Goal: Task Accomplishment & Management: Manage account settings

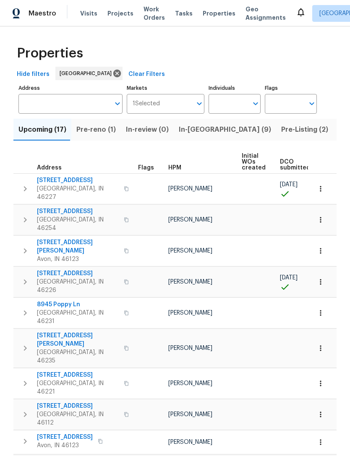
click at [241, 101] on input "Individuals" at bounding box center [227, 104] width 39 height 20
type input "[PERSON_NAME]"
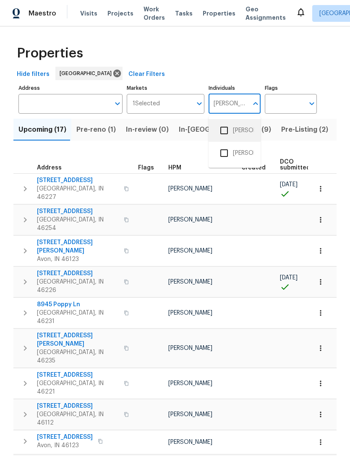
click at [247, 130] on li "[PERSON_NAME]" at bounding box center [234, 131] width 39 height 18
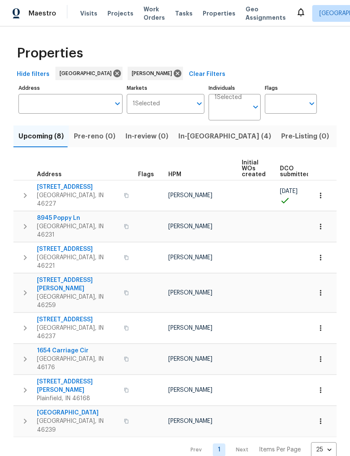
click at [187, 141] on span "In-[GEOGRAPHIC_DATA] (4)" at bounding box center [224, 136] width 93 height 12
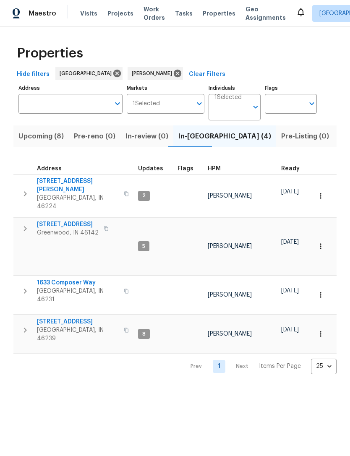
click at [55, 228] on span "Greenwood, IN 46142" at bounding box center [68, 232] width 62 height 8
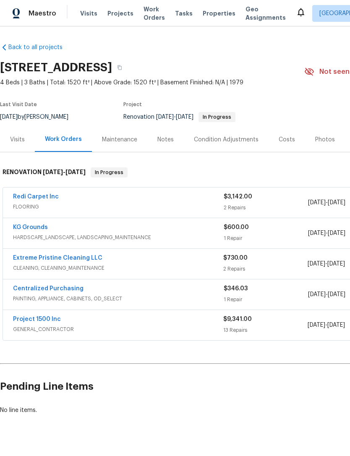
click at [83, 10] on span "Visits" at bounding box center [88, 13] width 17 height 8
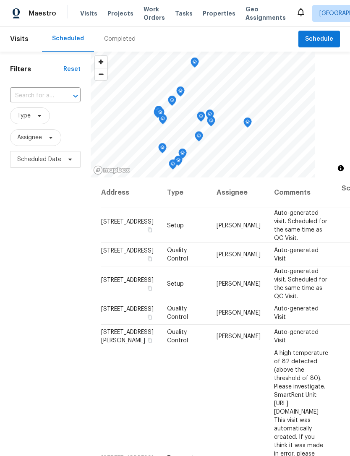
click at [30, 96] on input "text" at bounding box center [33, 95] width 47 height 13
type input "442 or"
click at [26, 122] on li "442 Orchardview Ct, Greenwood, IN 46142" at bounding box center [45, 115] width 70 height 14
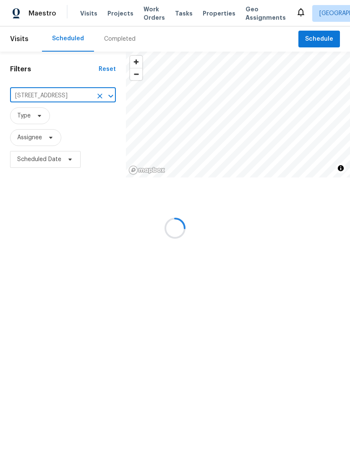
click at [26, 125] on span "Type" at bounding box center [63, 116] width 106 height 22
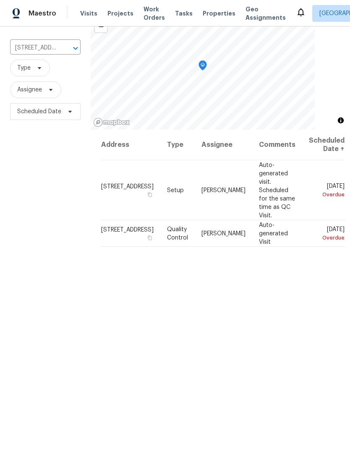
scroll to position [50, 0]
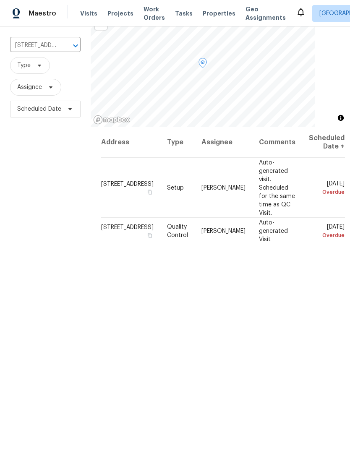
click at [0, 0] on icon at bounding box center [0, 0] width 0 height 0
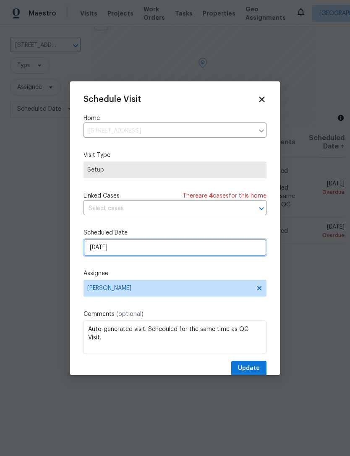
click at [95, 250] on input "9/1/2025" at bounding box center [174, 247] width 183 height 17
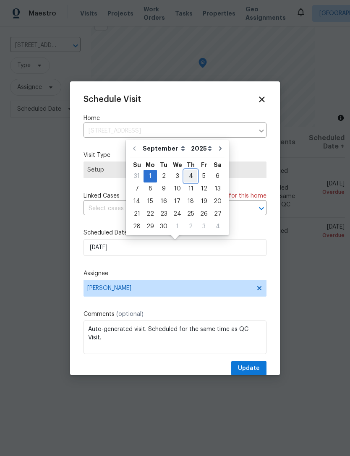
click at [188, 176] on div "4" at bounding box center [190, 176] width 13 height 12
type input "9/4/2025"
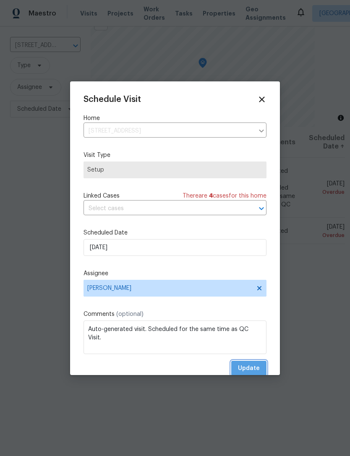
click at [258, 365] on span "Update" at bounding box center [249, 368] width 22 height 10
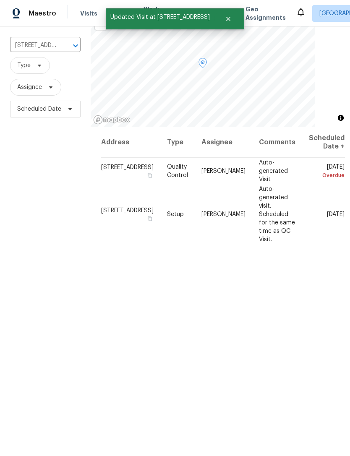
click at [0, 0] on icon at bounding box center [0, 0] width 0 height 0
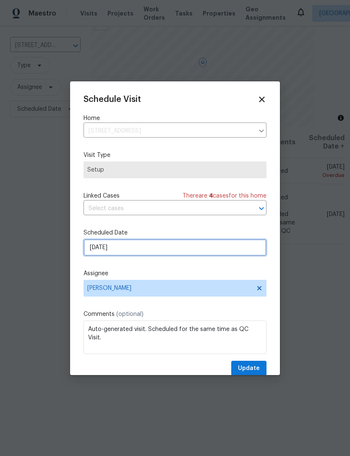
click at [93, 251] on input "9/4/2025" at bounding box center [174, 247] width 183 height 17
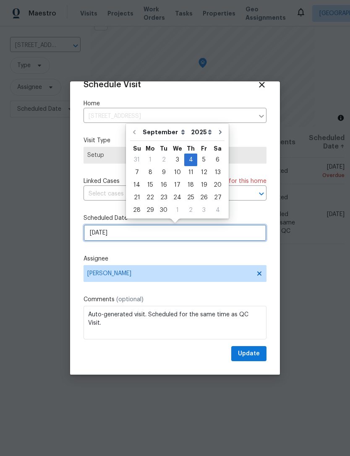
scroll to position [16, 0]
click at [260, 96] on div "Schedule Visit Home 442 Orchardview Ct, Greenwood, IN 46142 ​ Visit Type Setup …" at bounding box center [174, 220] width 183 height 281
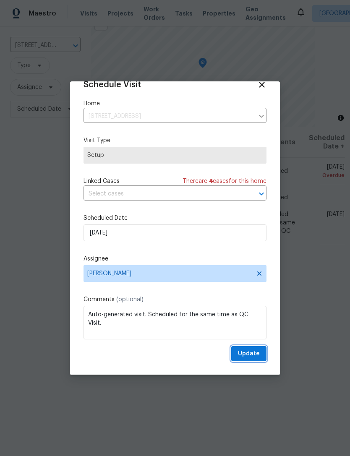
click at [258, 354] on span "Update" at bounding box center [249, 353] width 22 height 10
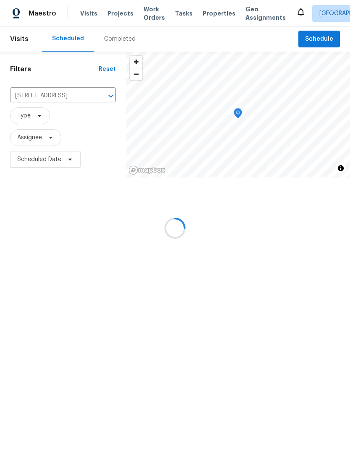
scroll to position [0, 0]
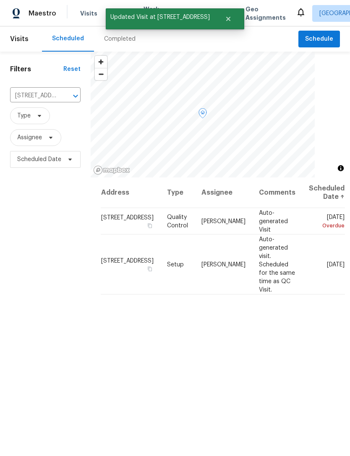
click at [0, 0] on icon at bounding box center [0, 0] width 0 height 0
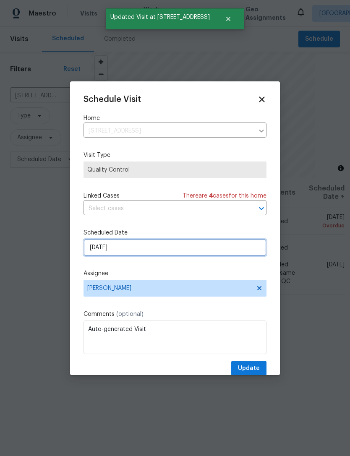
click at [93, 250] on input "9/1/2025" at bounding box center [174, 247] width 183 height 17
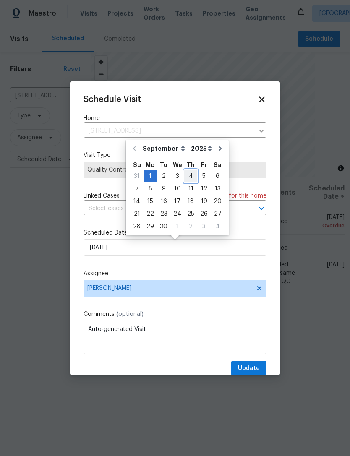
click at [189, 177] on div "4" at bounding box center [190, 176] width 13 height 12
type input "9/4/2025"
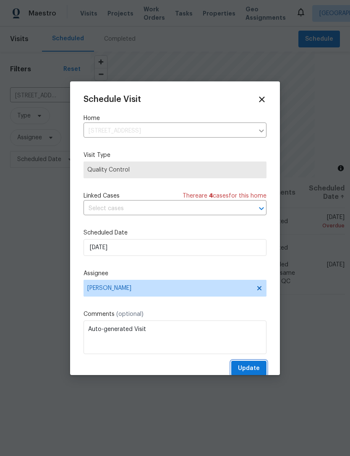
click at [262, 368] on button "Update" at bounding box center [248, 369] width 35 height 16
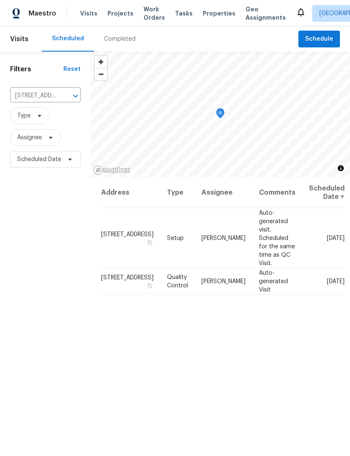
click at [63, 98] on icon "Clear" at bounding box center [64, 95] width 5 height 5
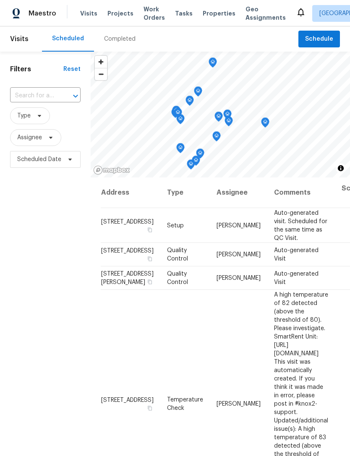
click at [32, 96] on input "text" at bounding box center [33, 95] width 47 height 13
type input "2556"
click at [24, 122] on li "2556 Greythorne Dr, Indianapolis, IN 46239" at bounding box center [45, 115] width 70 height 14
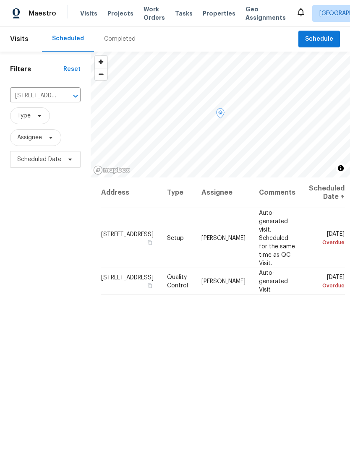
click at [0, 0] on span at bounding box center [0, 0] width 0 height 0
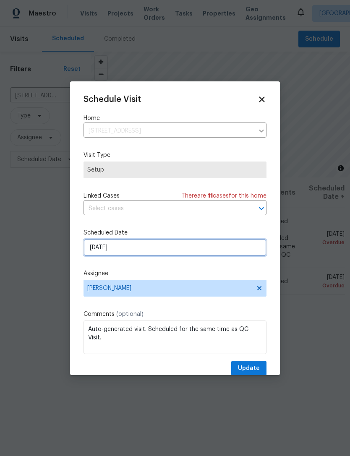
click at [92, 250] on input "8/30/2025" at bounding box center [174, 247] width 183 height 17
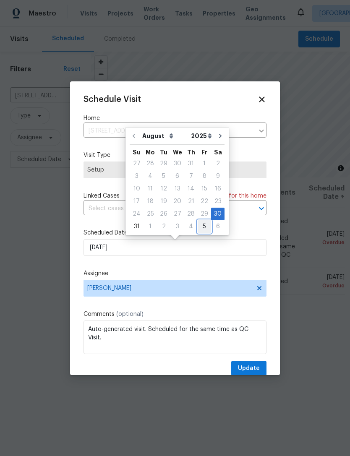
click at [201, 225] on div "5" at bounding box center [203, 227] width 13 height 12
type input "9/5/2025"
select select "8"
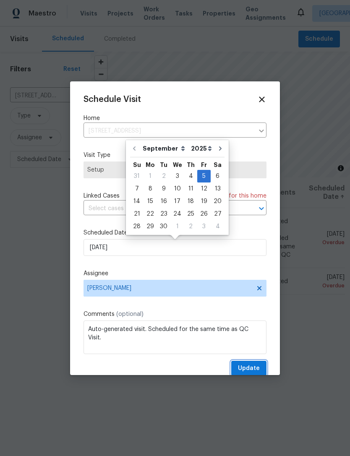
click at [259, 368] on span "Update" at bounding box center [249, 368] width 22 height 10
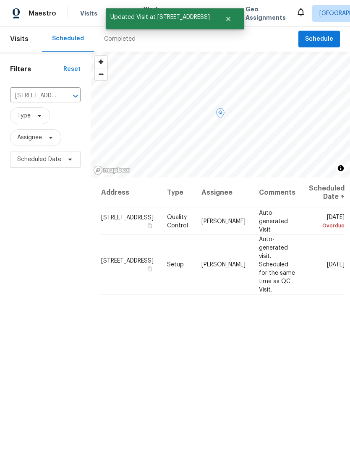
click at [0, 0] on icon at bounding box center [0, 0] width 0 height 0
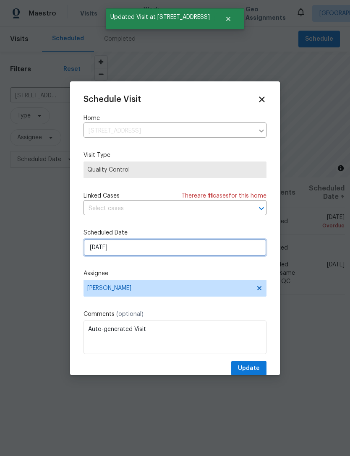
click at [88, 253] on input "8/30/2025" at bounding box center [174, 247] width 183 height 17
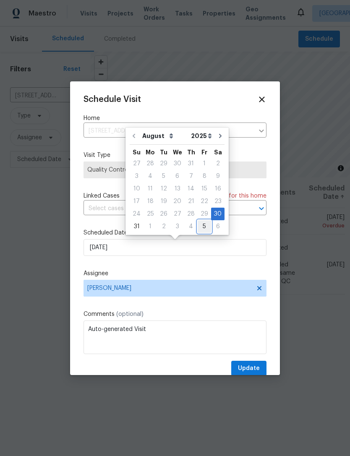
click at [199, 226] on div "5" at bounding box center [203, 227] width 13 height 12
type input "9/5/2025"
select select "8"
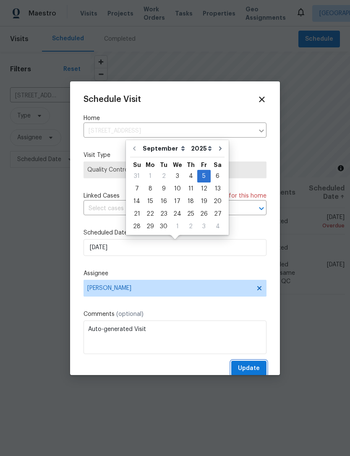
click at [260, 365] on button "Update" at bounding box center [248, 369] width 35 height 16
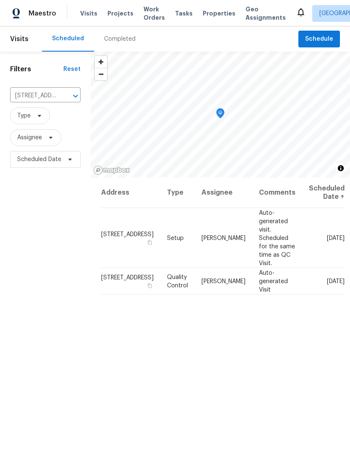
click at [68, 95] on icon "Clear" at bounding box center [64, 96] width 8 height 8
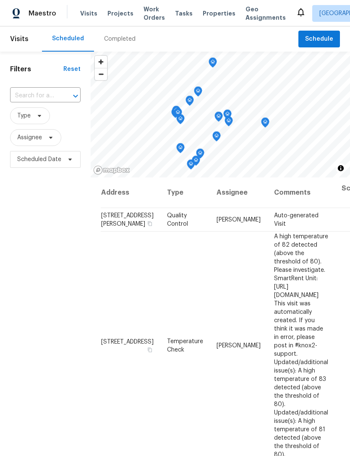
click at [26, 95] on input "text" at bounding box center [33, 95] width 47 height 13
type input "5210 sandy"
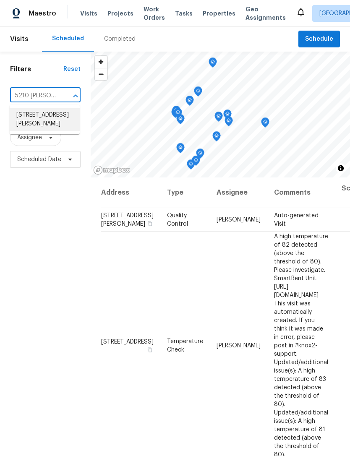
click at [34, 122] on li "5210 Sandy Forge Dr, Indianapolis, IN 46221" at bounding box center [45, 119] width 70 height 23
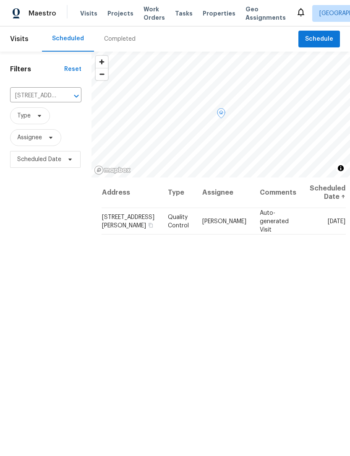
click at [0, 0] on icon at bounding box center [0, 0] width 0 height 0
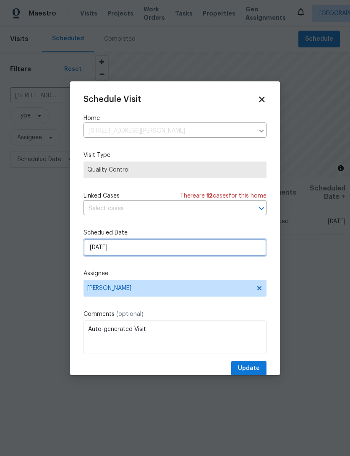
click at [90, 253] on input "9/3/2025" at bounding box center [174, 247] width 183 height 17
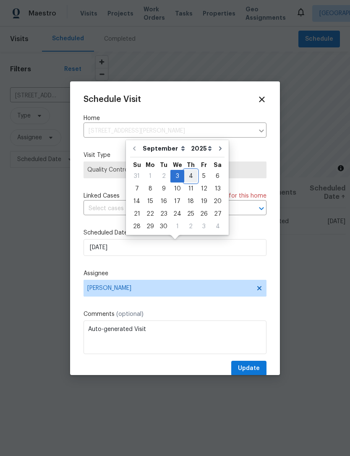
click at [187, 176] on div "4" at bounding box center [190, 176] width 13 height 12
type input "9/4/2025"
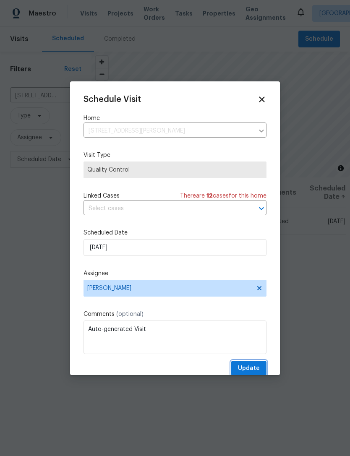
click at [261, 366] on button "Update" at bounding box center [248, 369] width 35 height 16
